Goal: Task Accomplishment & Management: Manage account settings

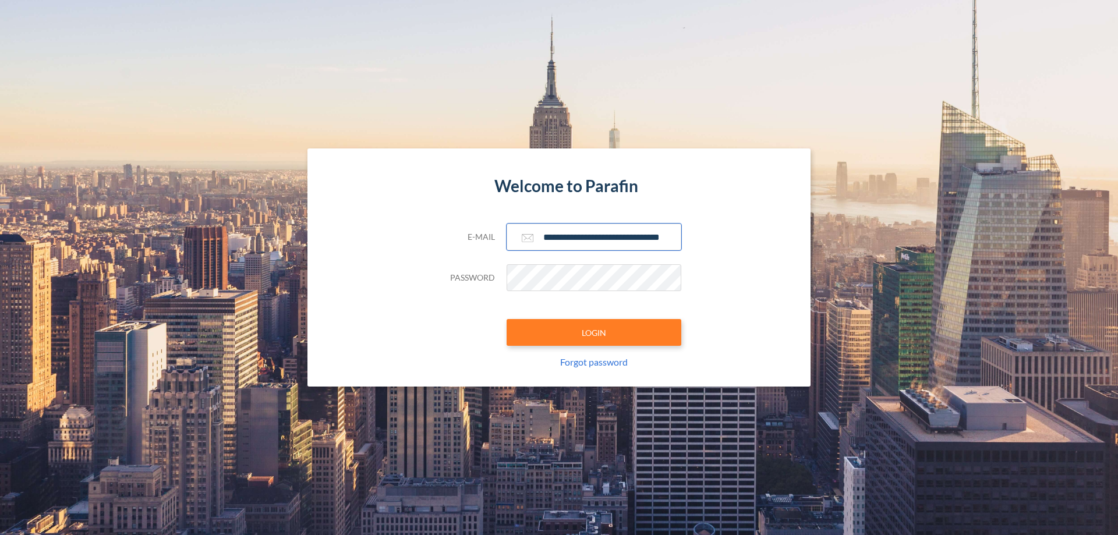
type input "**********"
click at [594, 332] on button "LOGIN" at bounding box center [594, 332] width 175 height 27
